Goal: Information Seeking & Learning: Learn about a topic

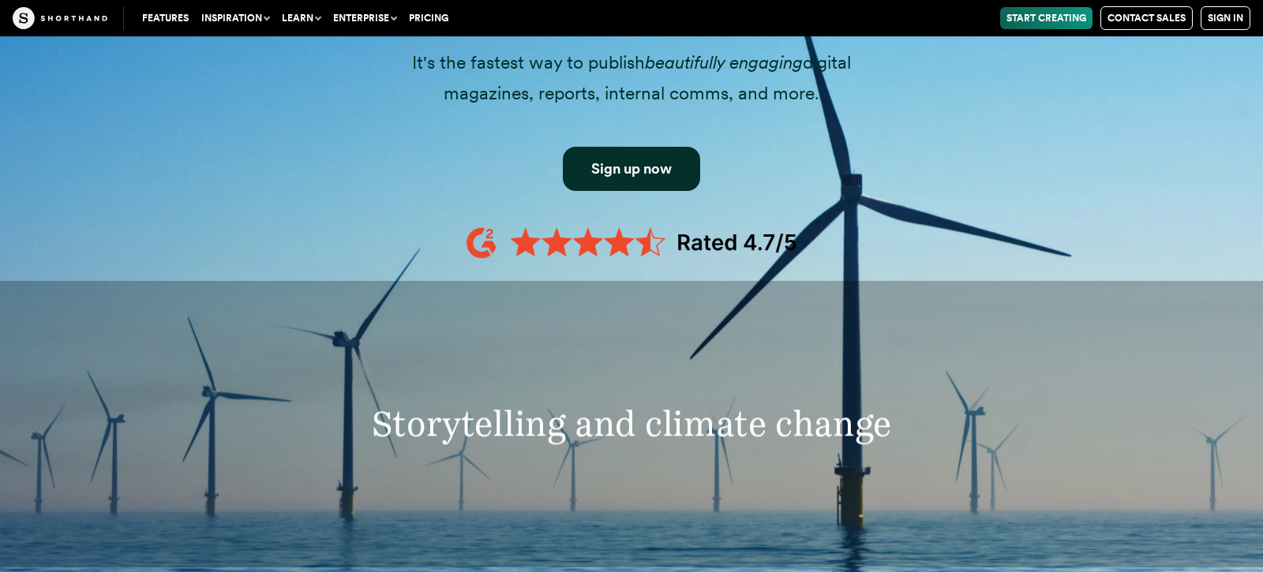
scroll to position [1349, 0]
drag, startPoint x: 855, startPoint y: 310, endPoint x: 863, endPoint y: 287, distance: 24.2
click at [855, 301] on div "Storytelling and climate change" at bounding box center [631, 424] width 1263 height 286
drag, startPoint x: 863, startPoint y: 287, endPoint x: 889, endPoint y: 259, distance: 38.5
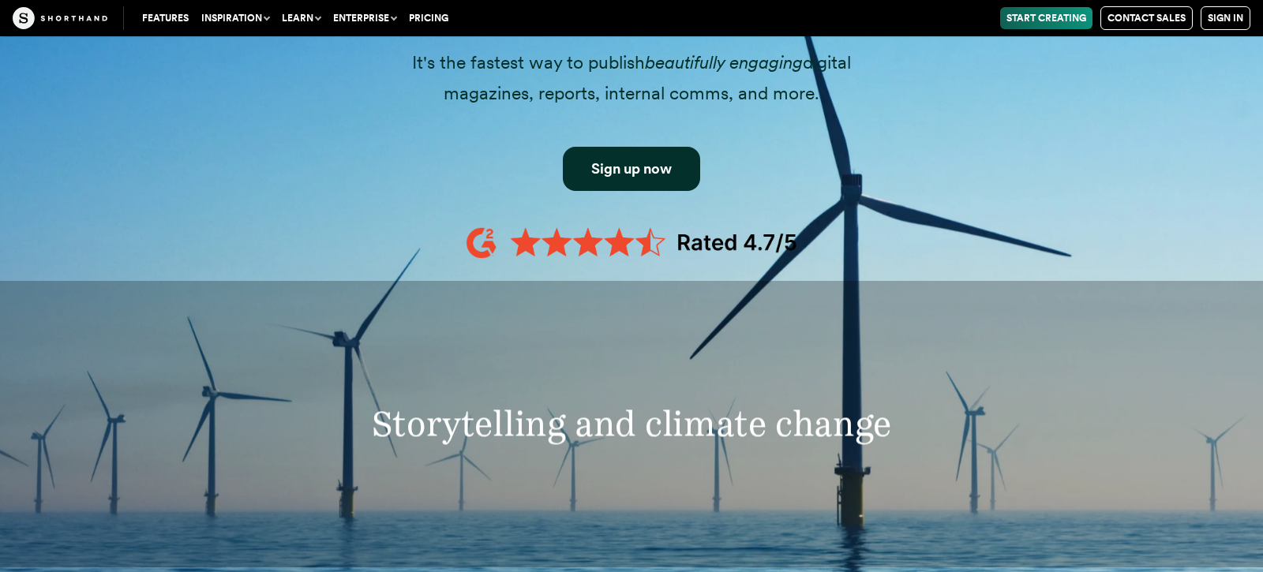
drag, startPoint x: 889, startPoint y: 259, endPoint x: 904, endPoint y: 222, distance: 39.7
click at [894, 235] on div "Start creating with Shorthand It's the fastest way to publish beautifully engag…" at bounding box center [631, 133] width 537 height 271
drag, startPoint x: 893, startPoint y: 225, endPoint x: 908, endPoint y: 211, distance: 20.1
click at [896, 223] on div "Start creating with Shorthand It's the fastest way to publish beautifully engag…" at bounding box center [631, 130] width 1073 height 302
click at [897, 219] on div "Start creating with Shorthand It's the fastest way to publish beautifully engag…" at bounding box center [631, 130] width 1073 height 302
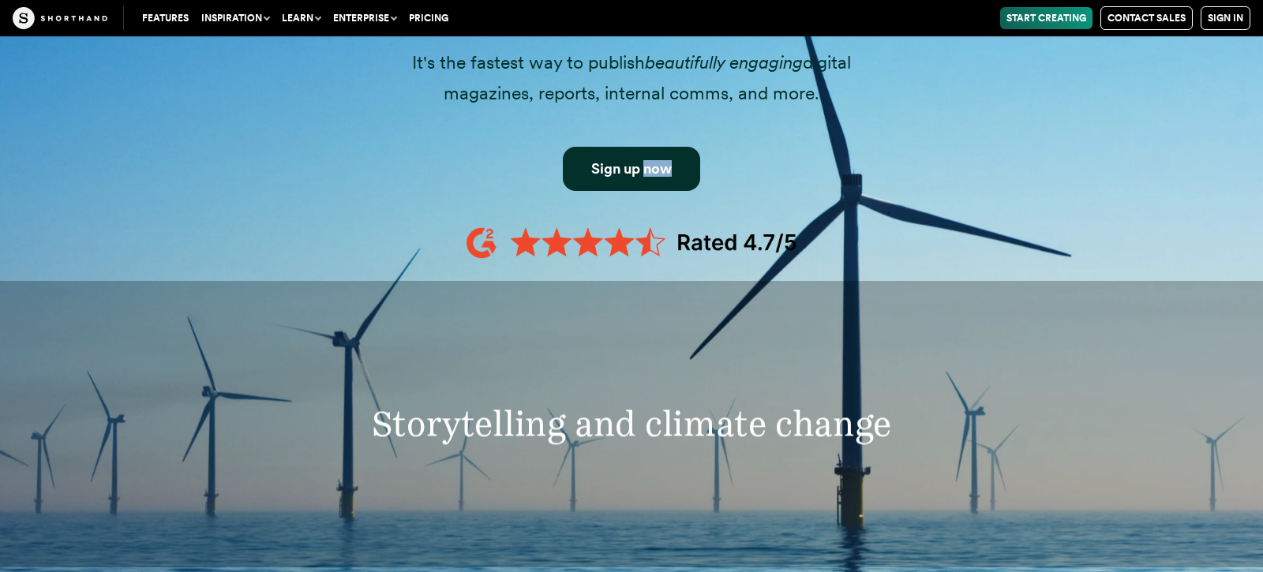
drag, startPoint x: 906, startPoint y: 210, endPoint x: 902, endPoint y: 189, distance: 21.7
click at [897, 196] on div "Start creating with Shorthand It's the fastest way to publish beautifully engag…" at bounding box center [631, 130] width 1073 height 302
drag, startPoint x: 902, startPoint y: 189, endPoint x: 907, endPoint y: 170, distance: 18.8
click at [887, 185] on div "Start creating with Shorthand It's the fastest way to publish beautifully engag…" at bounding box center [631, 130] width 1073 height 302
drag, startPoint x: 900, startPoint y: 173, endPoint x: 761, endPoint y: 168, distance: 139.8
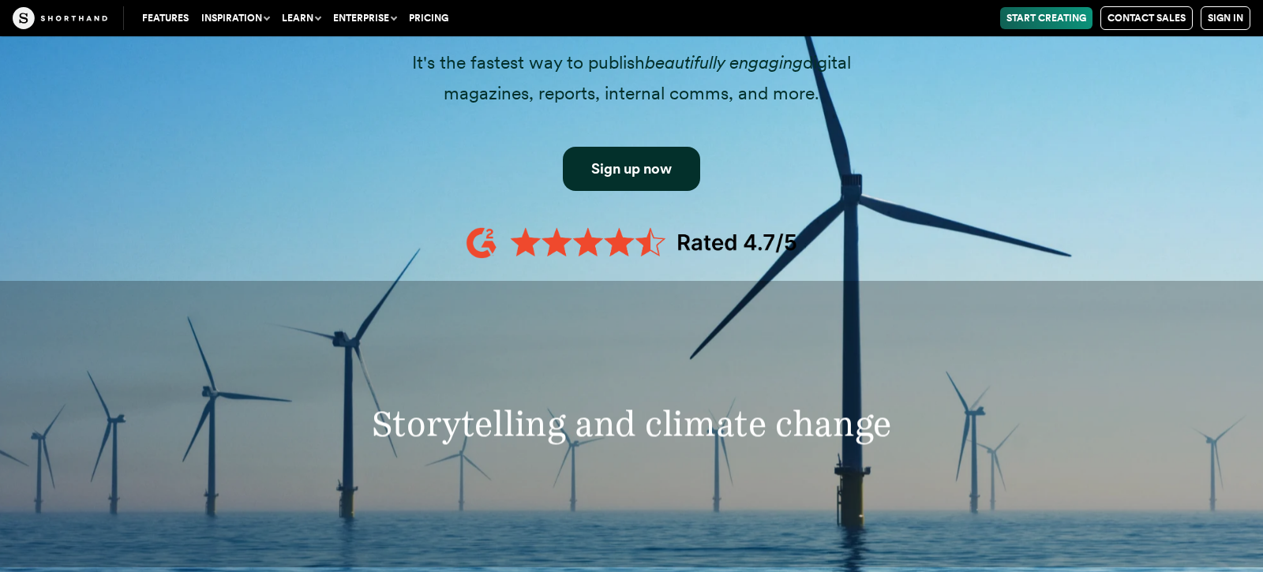
click at [769, 168] on div "Start creating with Shorthand It's the fastest way to publish beautifully engag…" at bounding box center [631, 130] width 1073 height 302
click at [702, 276] on div "Start creating with Shorthand It's the fastest way to publish beautifully engag…" at bounding box center [631, 130] width 537 height 302
click at [705, 274] on div "Start creating with Shorthand It's the fastest way to publish beautifully engag…" at bounding box center [631, 130] width 537 height 302
